Goal: Obtain resource: Download file/media

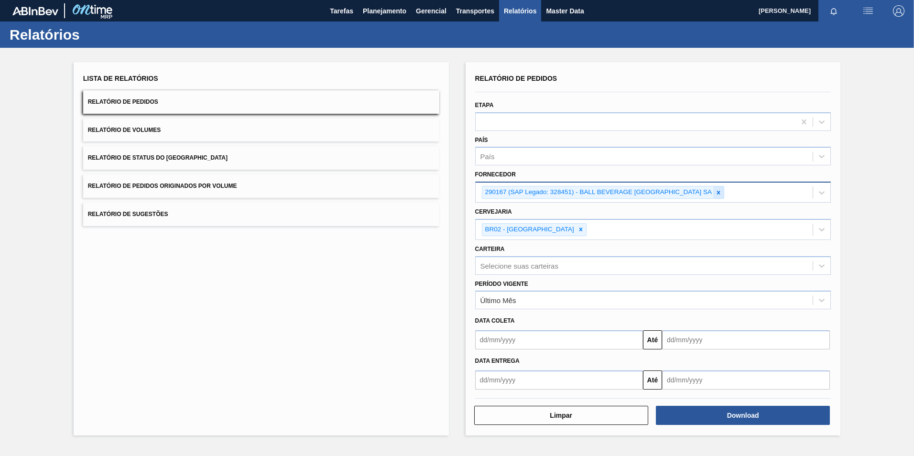
click at [720, 195] on icon at bounding box center [718, 192] width 7 height 7
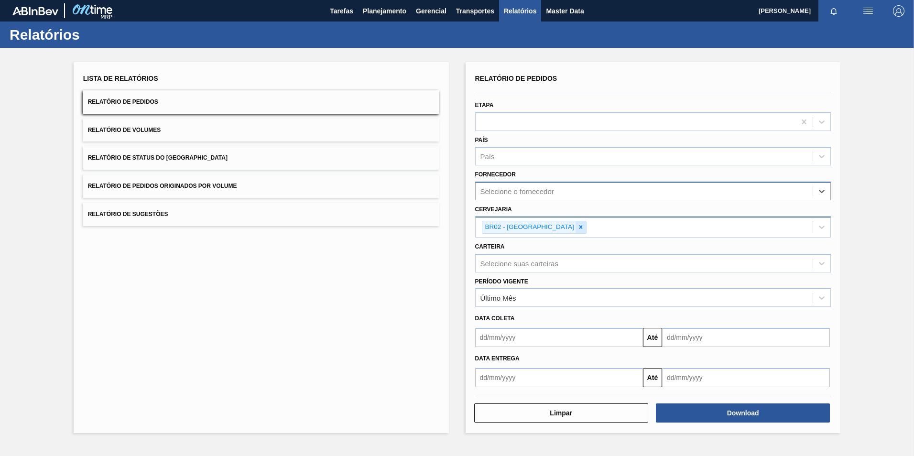
click at [578, 230] on icon at bounding box center [581, 227] width 7 height 7
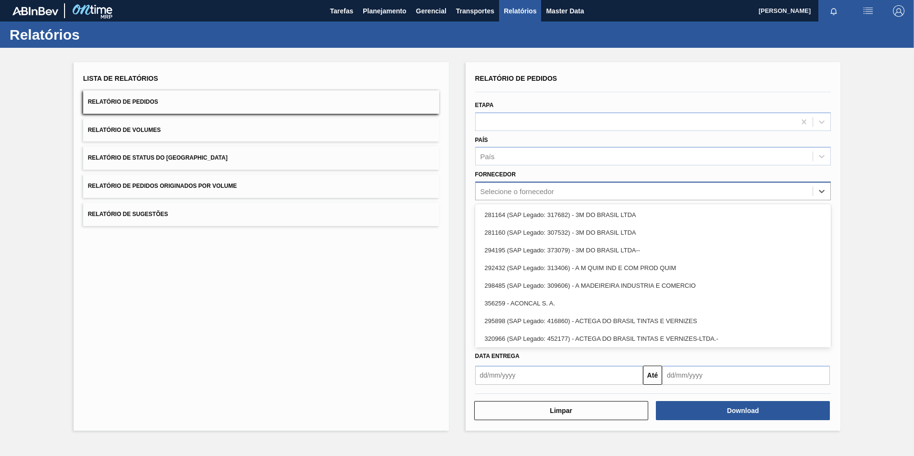
click at [533, 192] on div "Selecione o fornecedor" at bounding box center [517, 191] width 74 height 8
paste input "320622"
type input "320622"
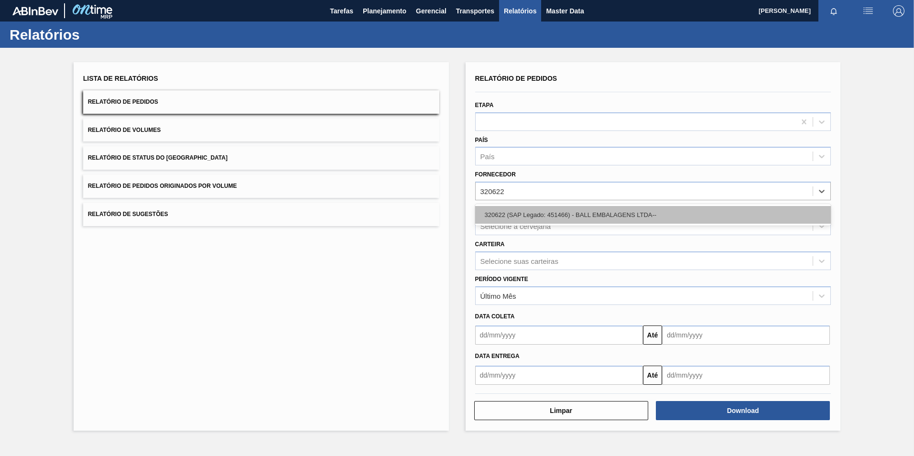
click at [530, 213] on div "320622 (SAP Legado: 451466) - BALL EMBALAGENS LTDA--" at bounding box center [653, 215] width 356 height 18
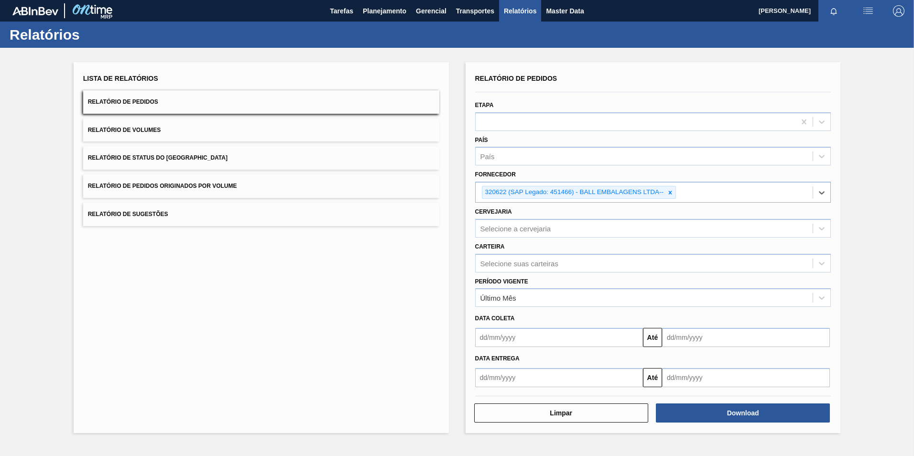
click at [511, 233] on div "Selecione a cervejaria" at bounding box center [645, 228] width 338 height 14
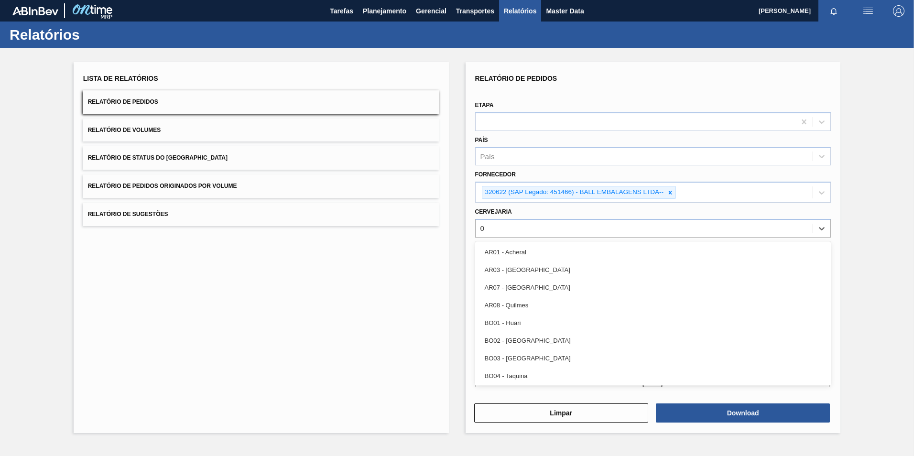
type input "02"
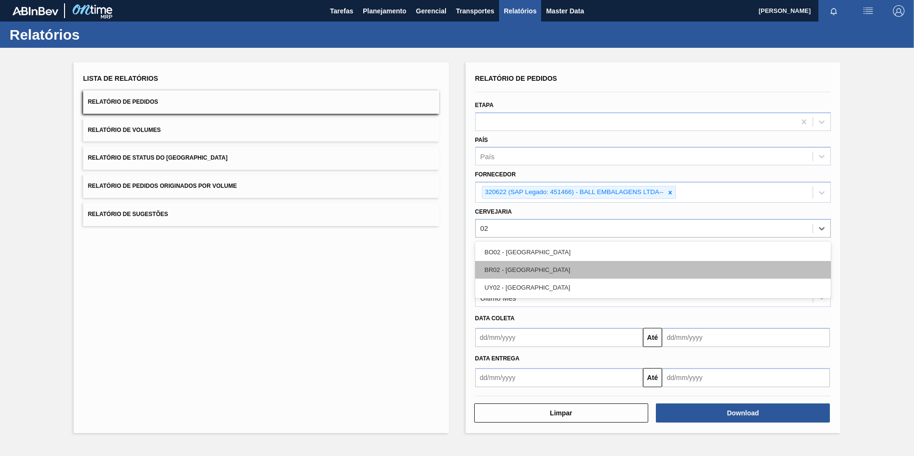
click at [526, 270] on div "BR02 - [GEOGRAPHIC_DATA]" at bounding box center [653, 270] width 356 height 18
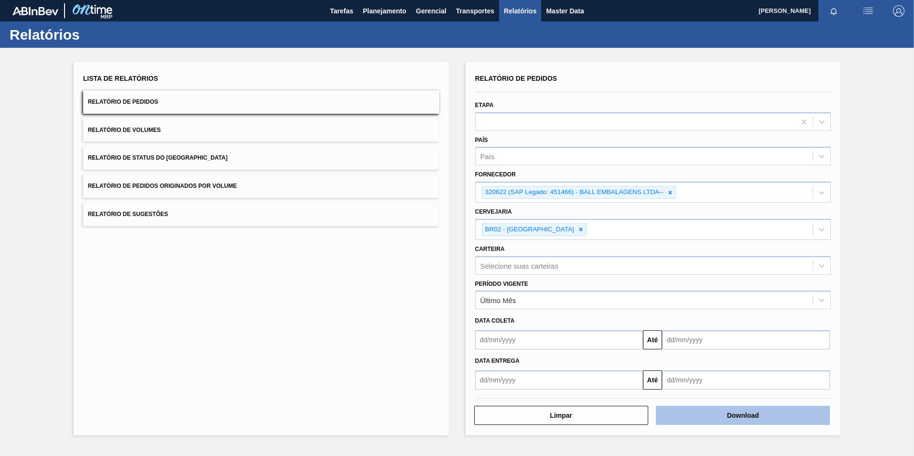
click at [733, 415] on button "Download" at bounding box center [743, 415] width 174 height 19
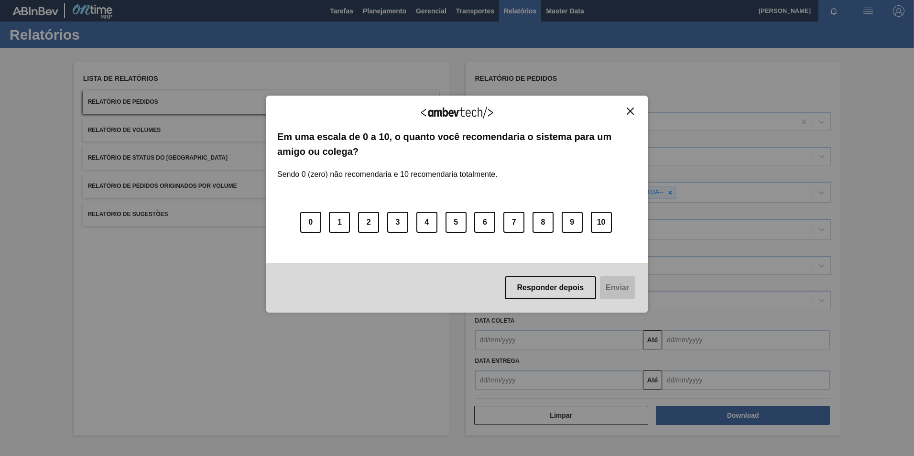
click at [625, 109] on button "Close" at bounding box center [630, 111] width 13 height 8
